Goal: Information Seeking & Learning: Check status

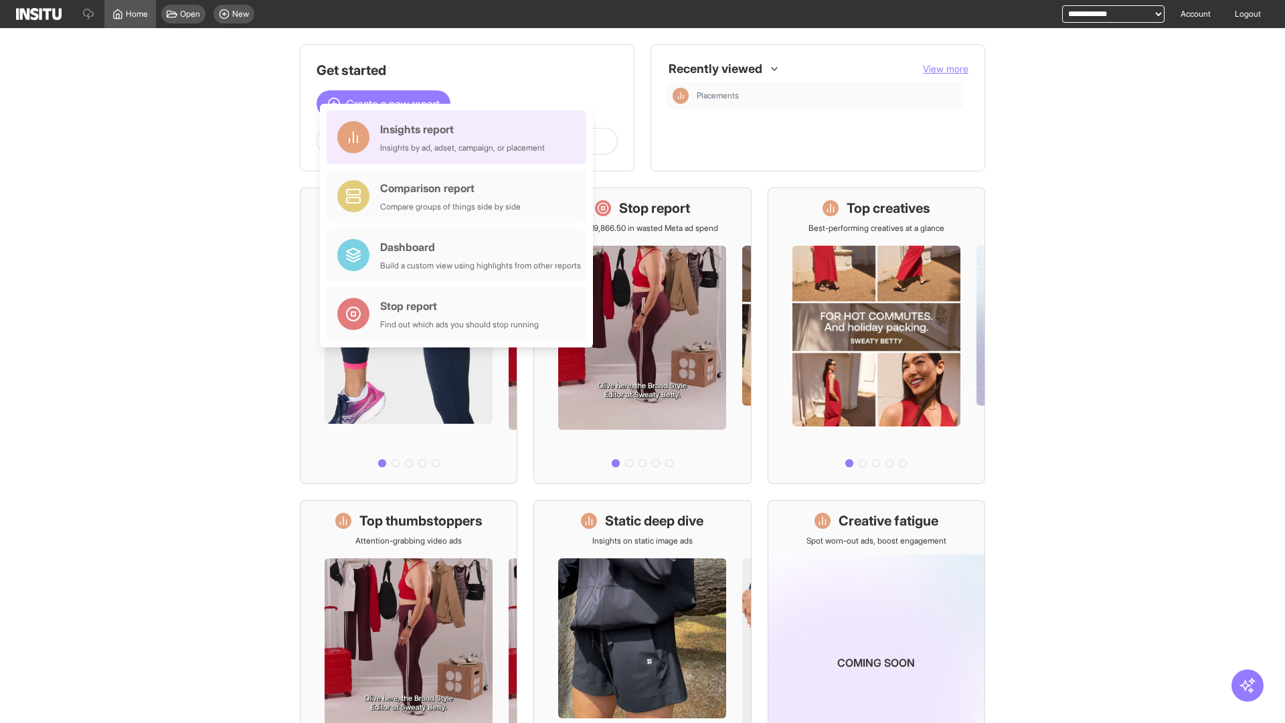
click at [460, 137] on div "Insights report Insights by ad, adset, campaign, or placement" at bounding box center [462, 137] width 165 height 32
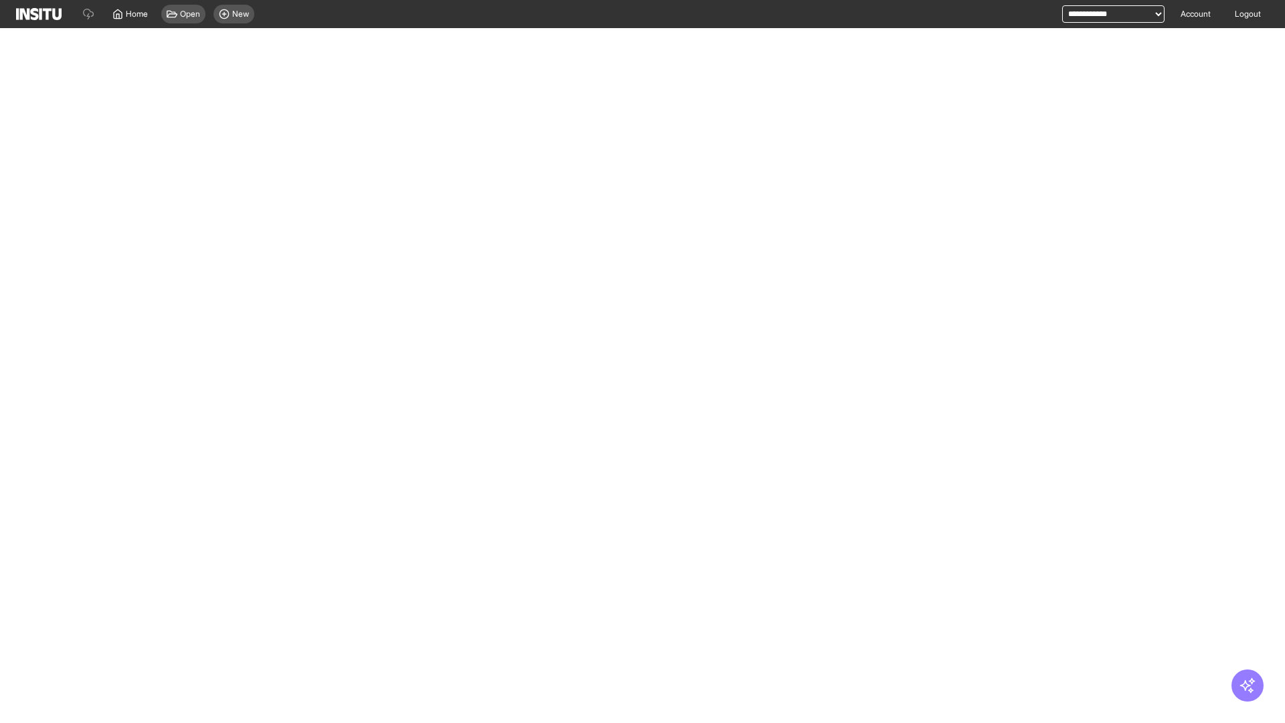
select select "**"
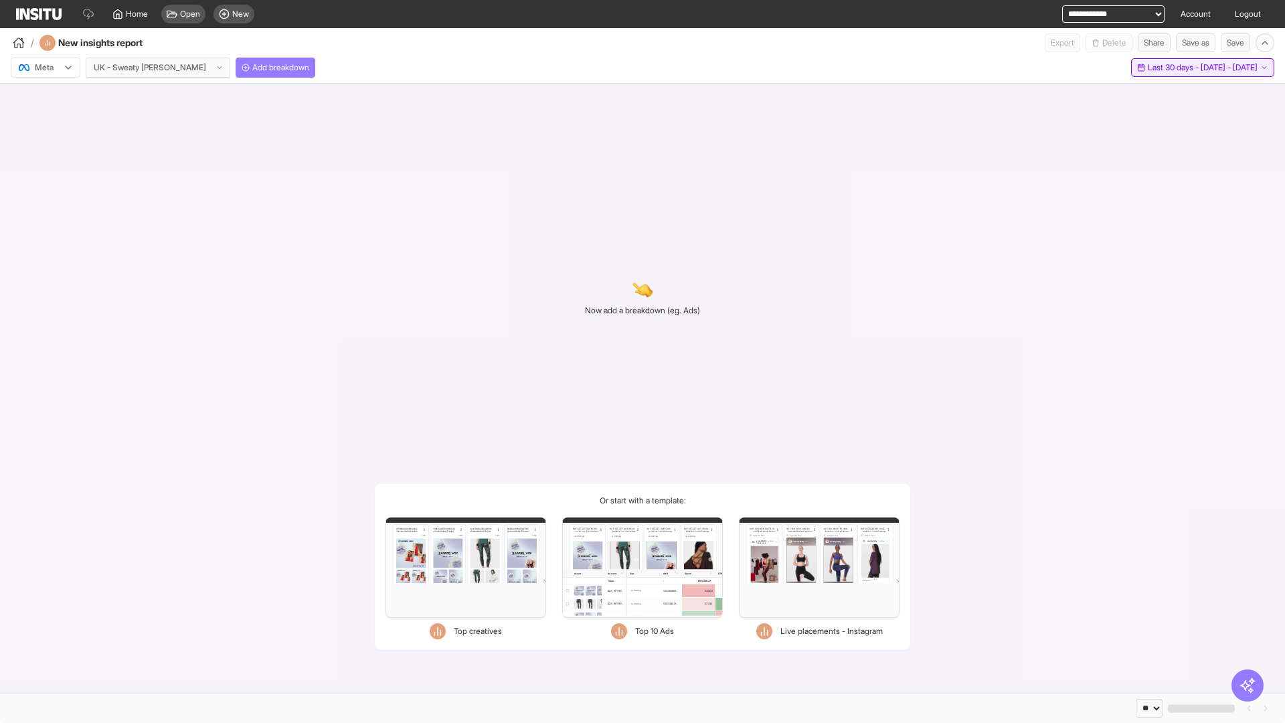
click at [1177, 68] on span "Last 30 days - [DATE] - [DATE]" at bounding box center [1203, 67] width 110 height 11
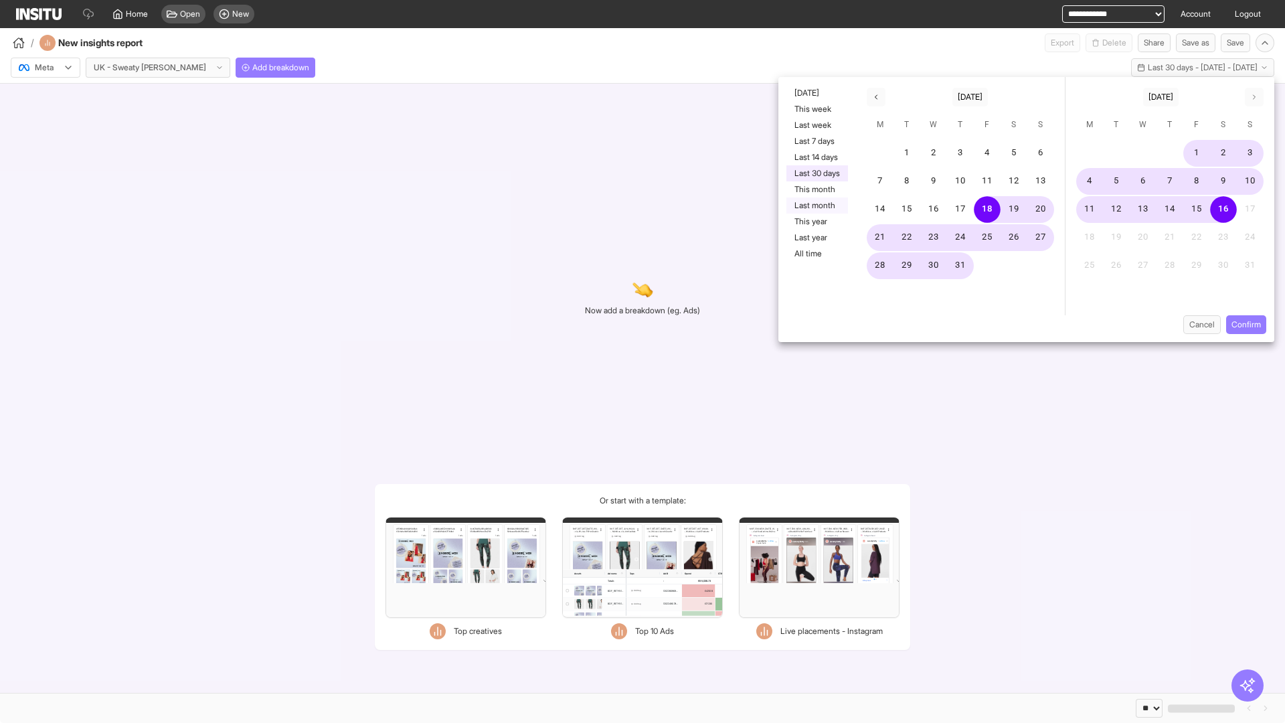
click at [816, 205] on button "Last month" at bounding box center [817, 205] width 62 height 16
